Goal: Task Accomplishment & Management: Manage account settings

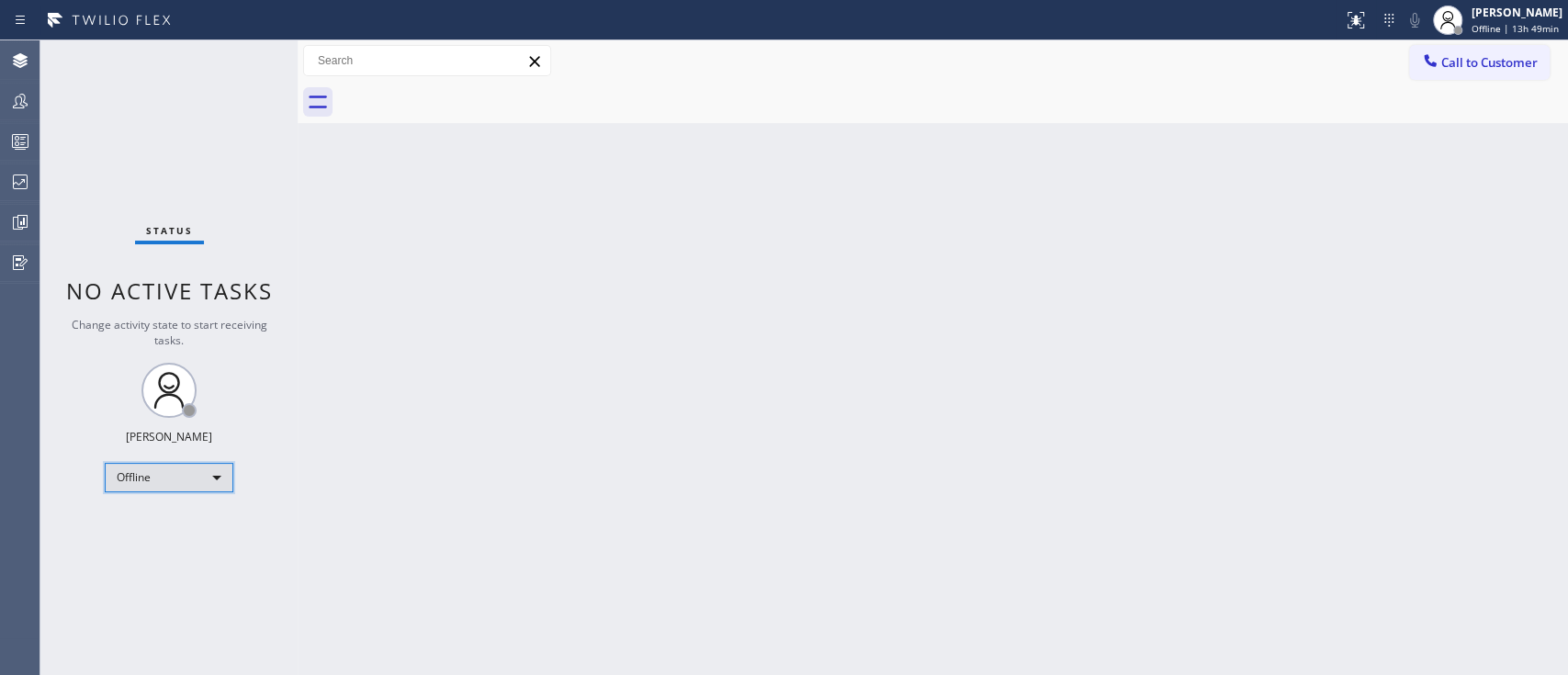
click at [163, 481] on div "Offline" at bounding box center [169, 477] width 128 height 29
click at [177, 548] on li "Unavailable" at bounding box center [168, 546] width 125 height 22
click at [133, 237] on div "Status No active tasks Change activity state to start receiving tasks. [PERSON_…" at bounding box center [169, 358] width 257 height 634
click at [10, 145] on icon at bounding box center [20, 141] width 22 height 22
